Goal: Communication & Community: Answer question/provide support

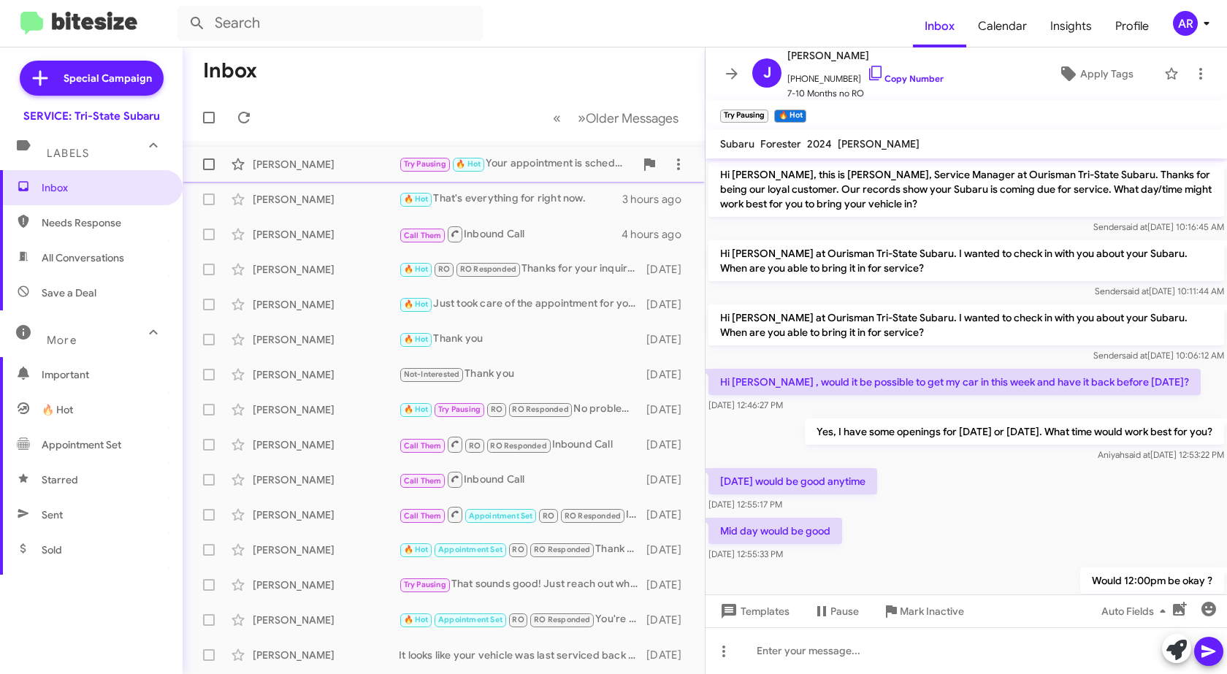
scroll to position [170, 0]
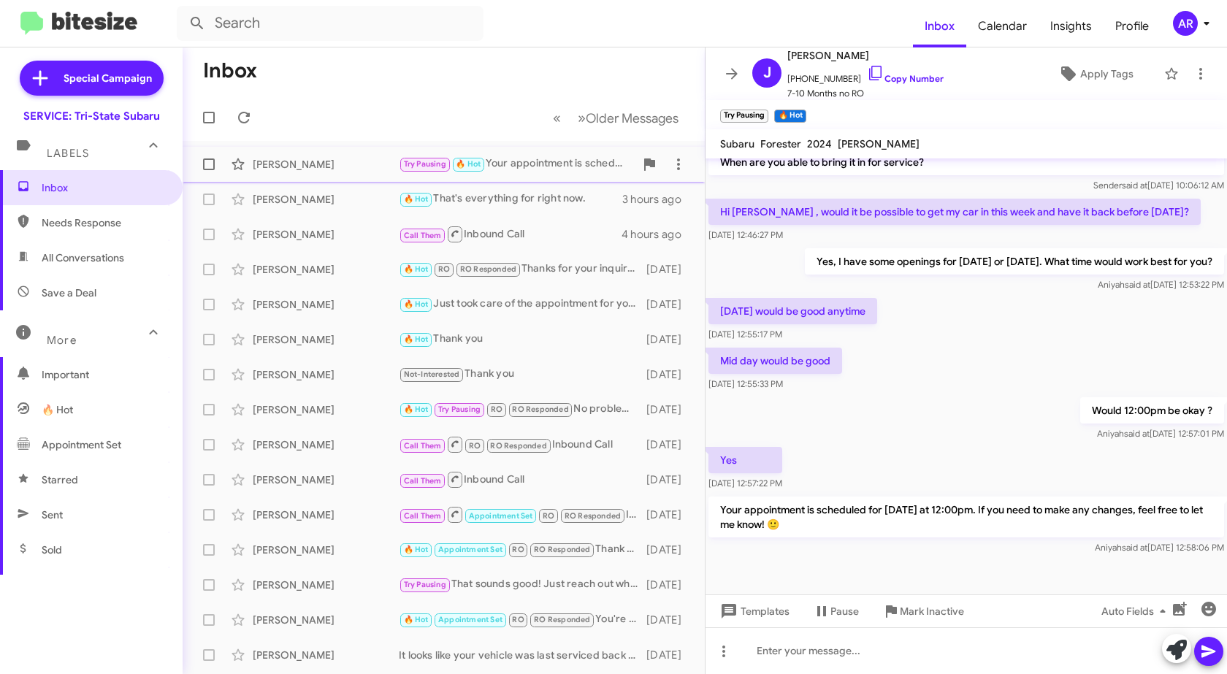
click at [304, 177] on div "[PERSON_NAME] Try Pausing 🔥 Hot Your appointment is scheduled for [DATE] at 12:…" at bounding box center [443, 164] width 499 height 29
click at [246, 112] on icon at bounding box center [244, 118] width 12 height 12
click at [89, 221] on span "Needs Response" at bounding box center [104, 222] width 124 height 15
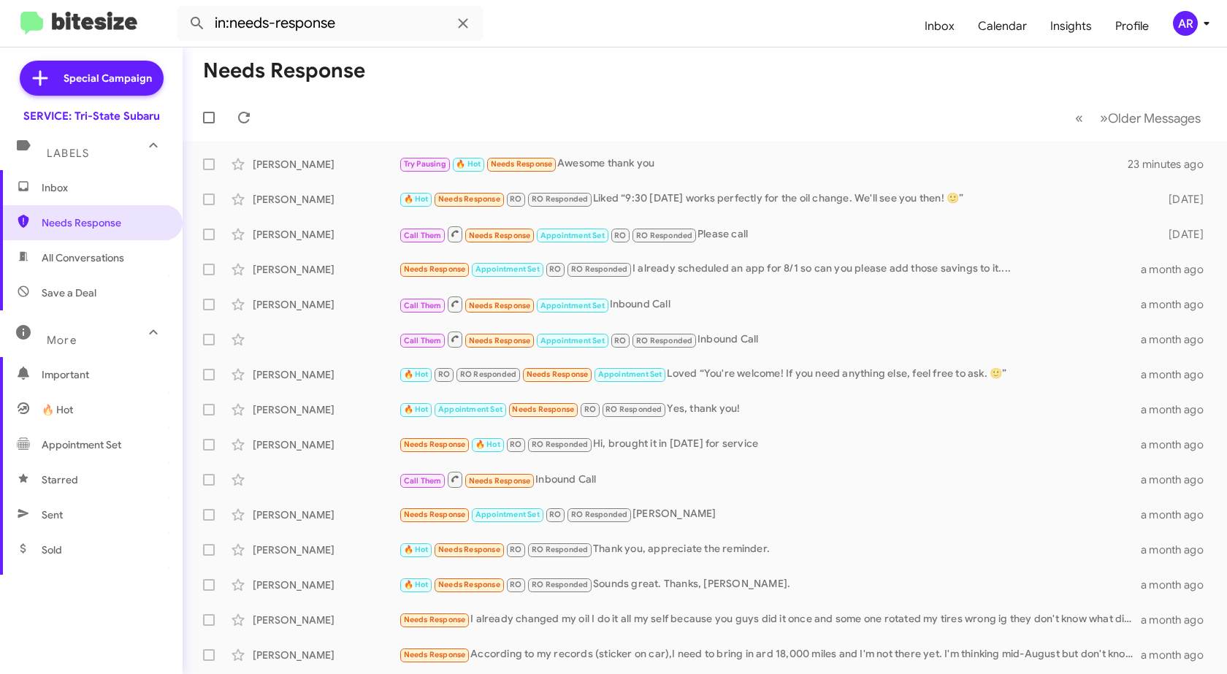
click at [92, 256] on span "All Conversations" at bounding box center [83, 257] width 83 height 15
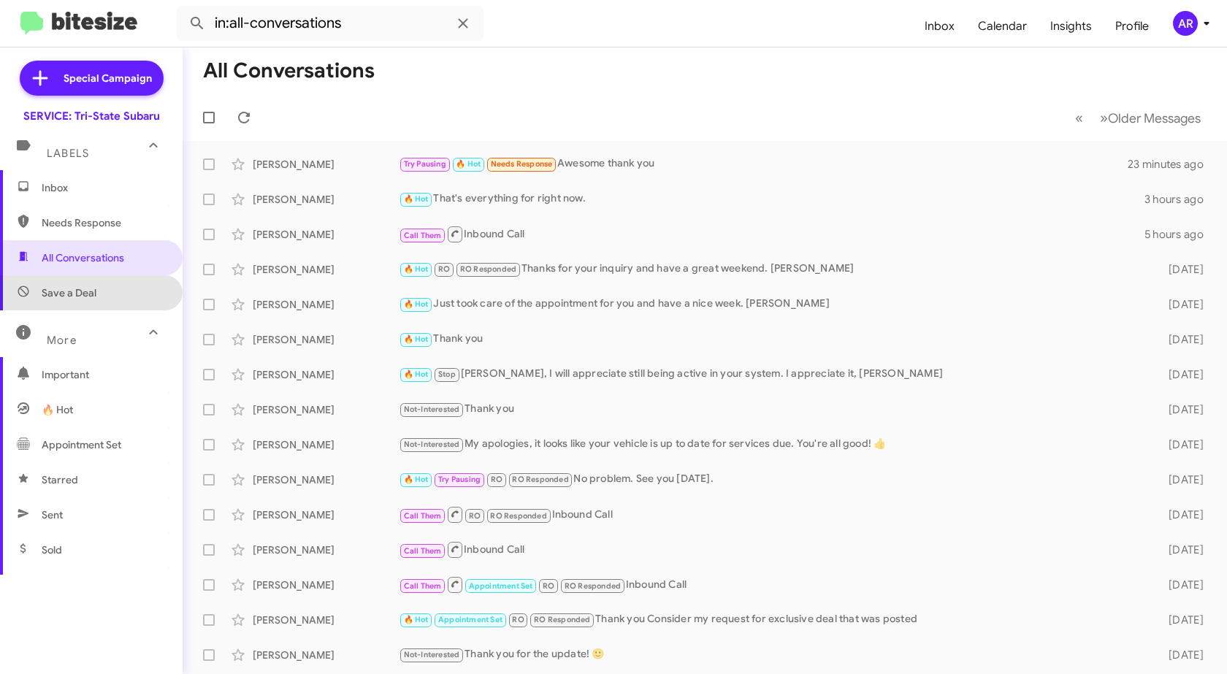
click at [107, 297] on span "Save a Deal" at bounding box center [91, 292] width 183 height 35
type input "in:not-interested"
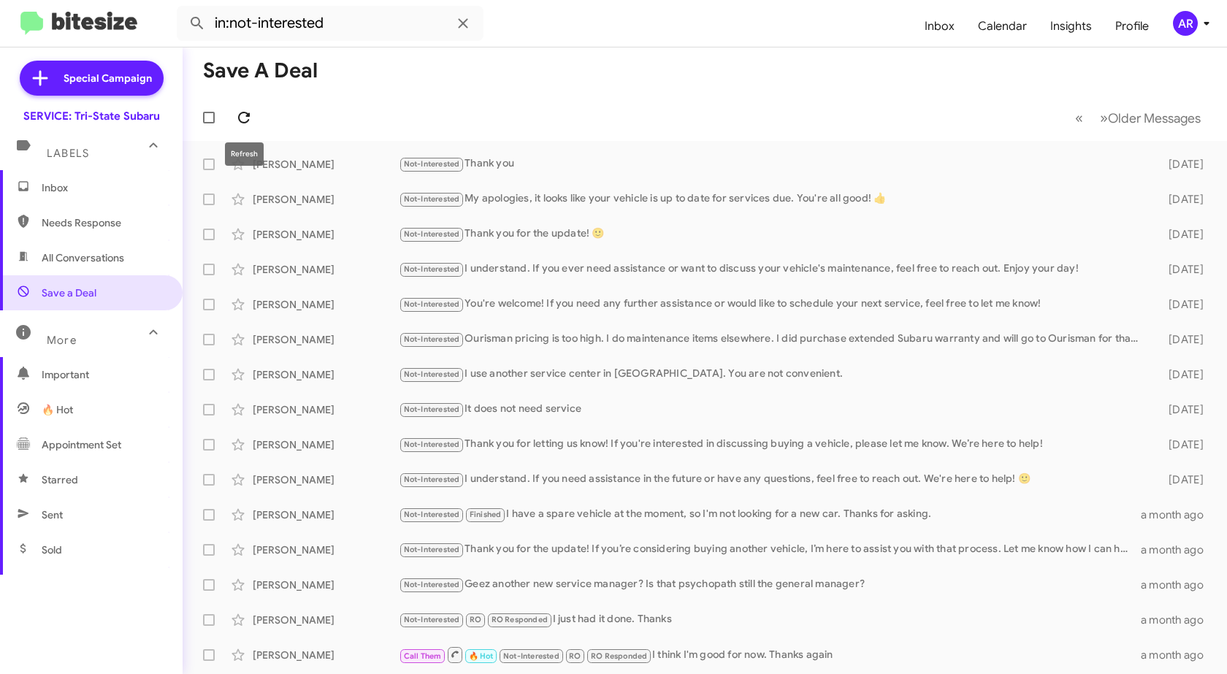
click at [245, 119] on icon at bounding box center [244, 118] width 18 height 18
click at [93, 196] on span "Inbox" at bounding box center [91, 187] width 183 height 35
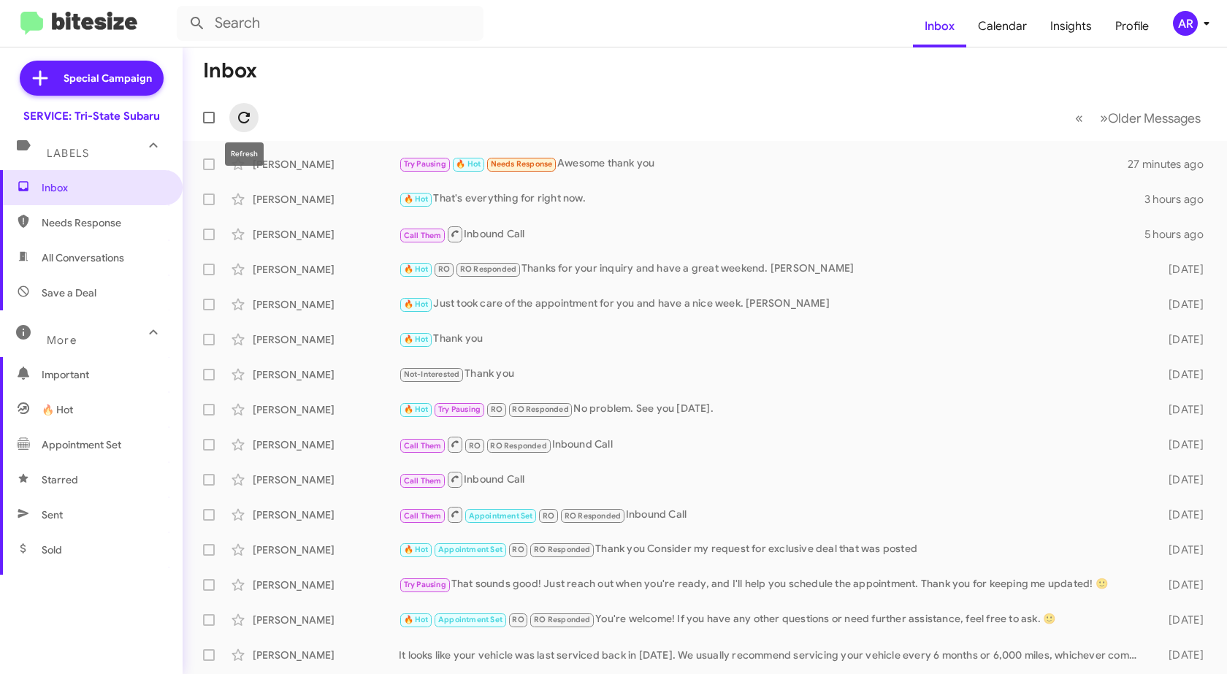
click at [241, 116] on icon at bounding box center [244, 118] width 18 height 18
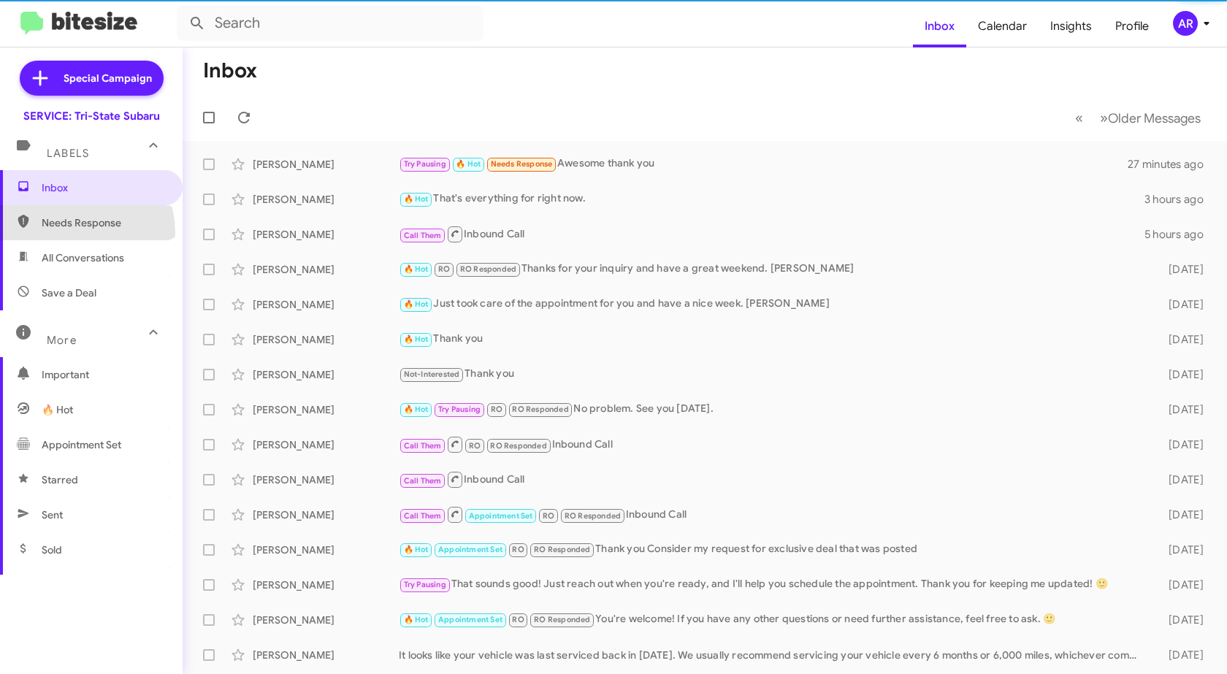
click at [65, 233] on span "Needs Response" at bounding box center [91, 222] width 183 height 35
type input "in:needs-response"
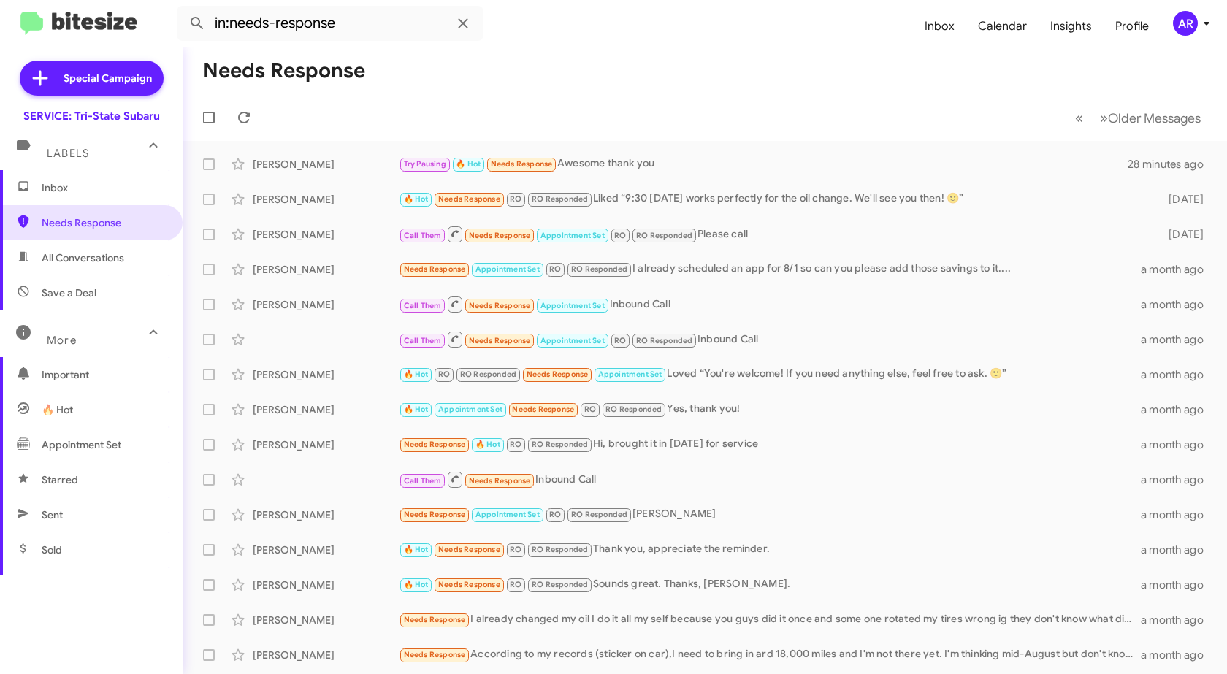
click at [121, 182] on span "Inbox" at bounding box center [104, 187] width 124 height 15
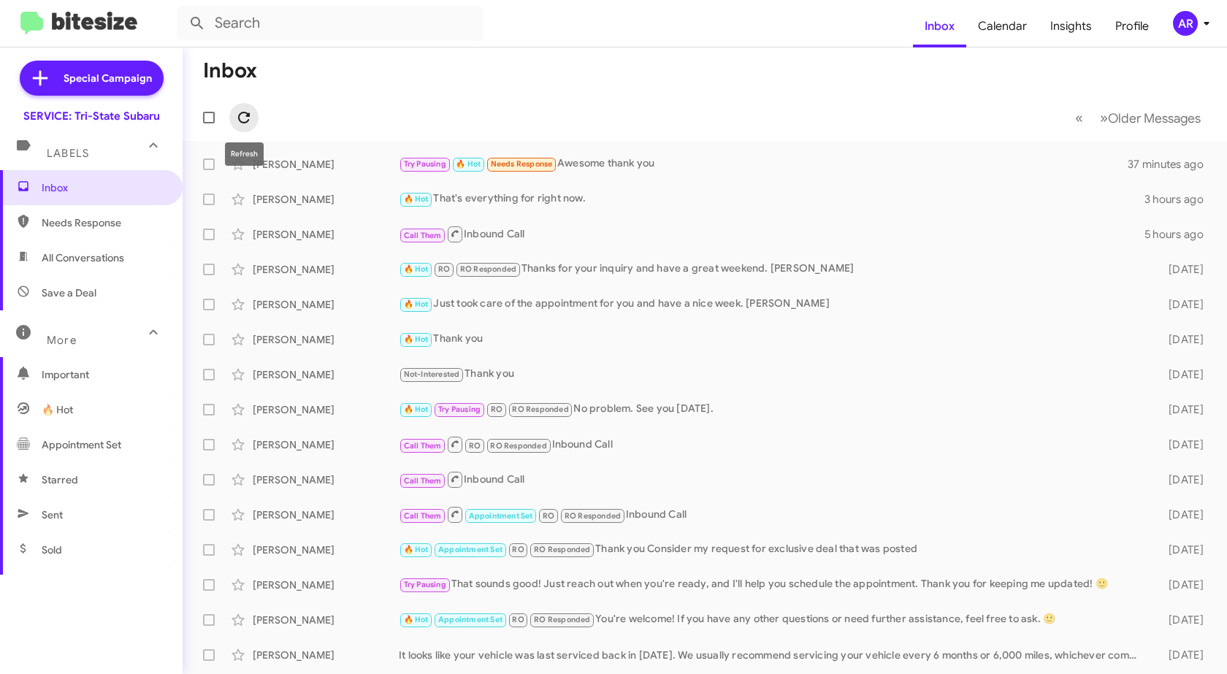
click at [245, 113] on icon at bounding box center [244, 118] width 12 height 12
click at [113, 223] on span "Needs Response" at bounding box center [104, 222] width 124 height 15
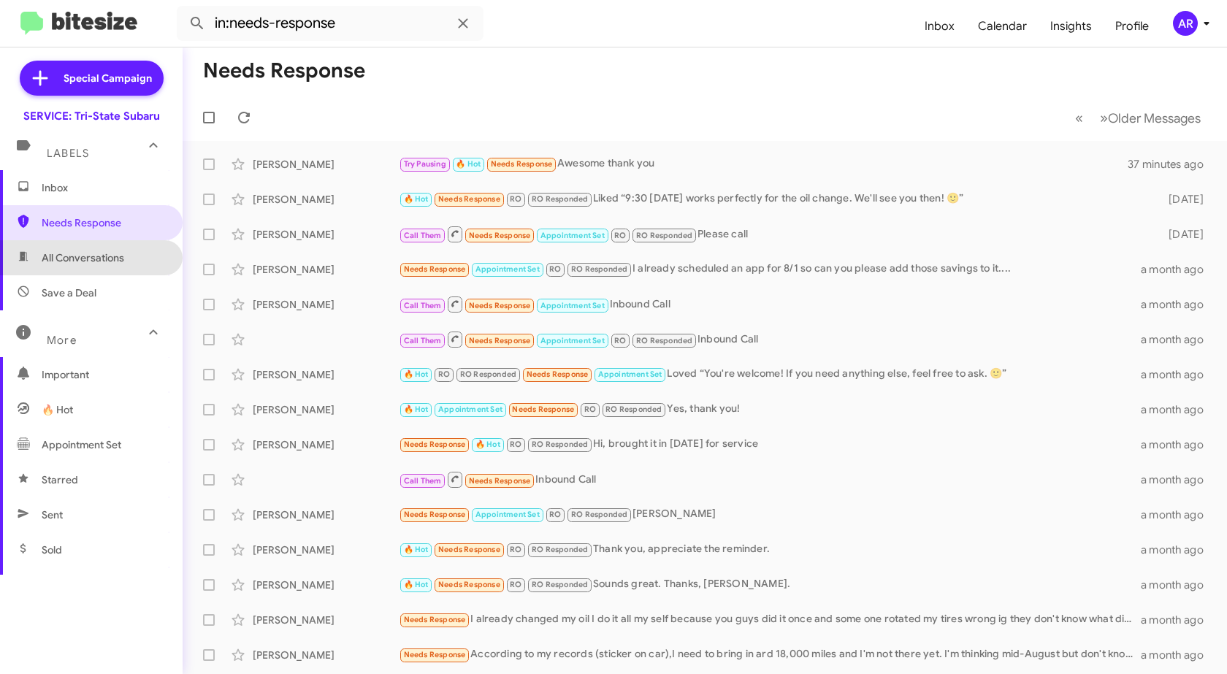
click at [126, 262] on span "All Conversations" at bounding box center [91, 257] width 183 height 35
type input "in:all-conversations"
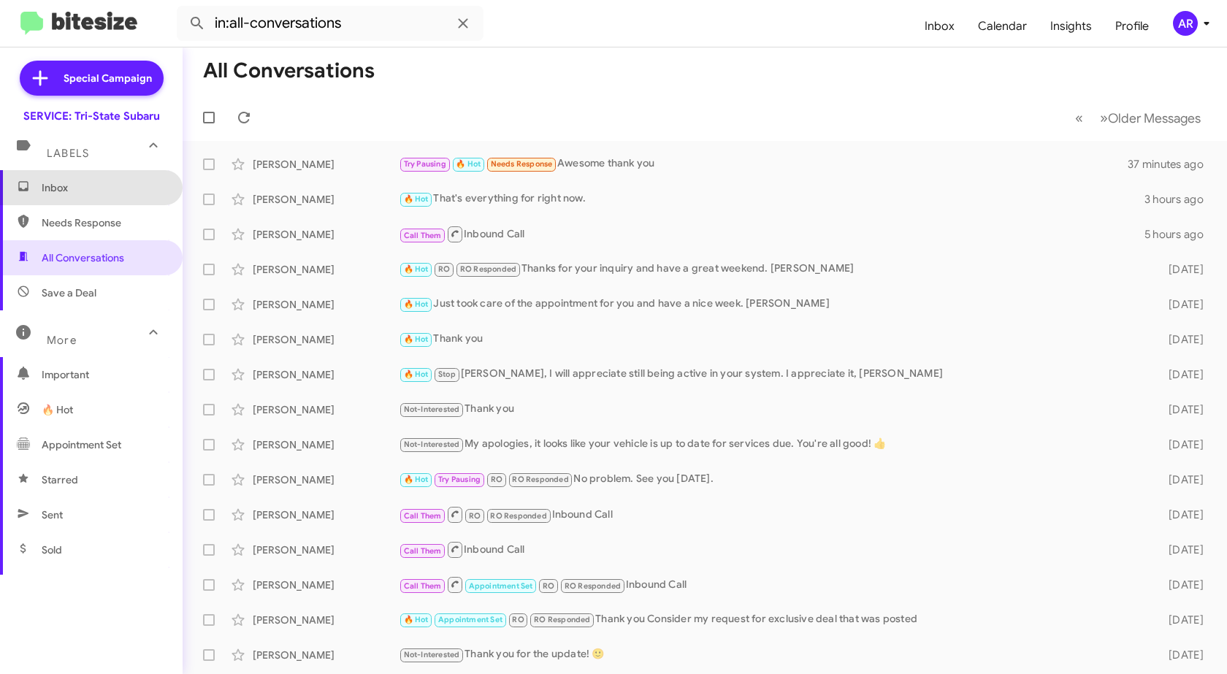
click at [118, 184] on span "Inbox" at bounding box center [104, 187] width 124 height 15
